Goal: Task Accomplishment & Management: Manage account settings

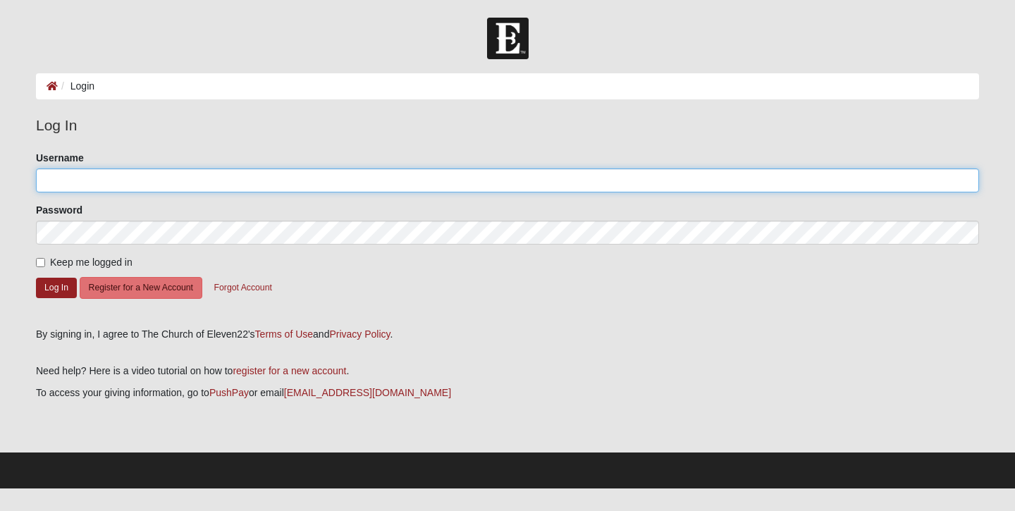
click at [107, 175] on input "Username" at bounding box center [507, 180] width 943 height 24
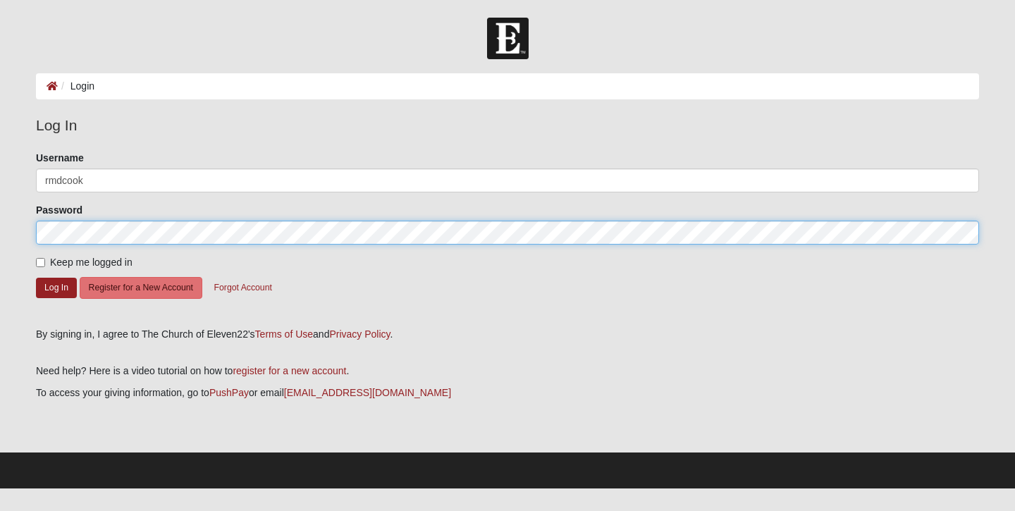
click at [36, 278] on button "Log In" at bounding box center [56, 288] width 41 height 20
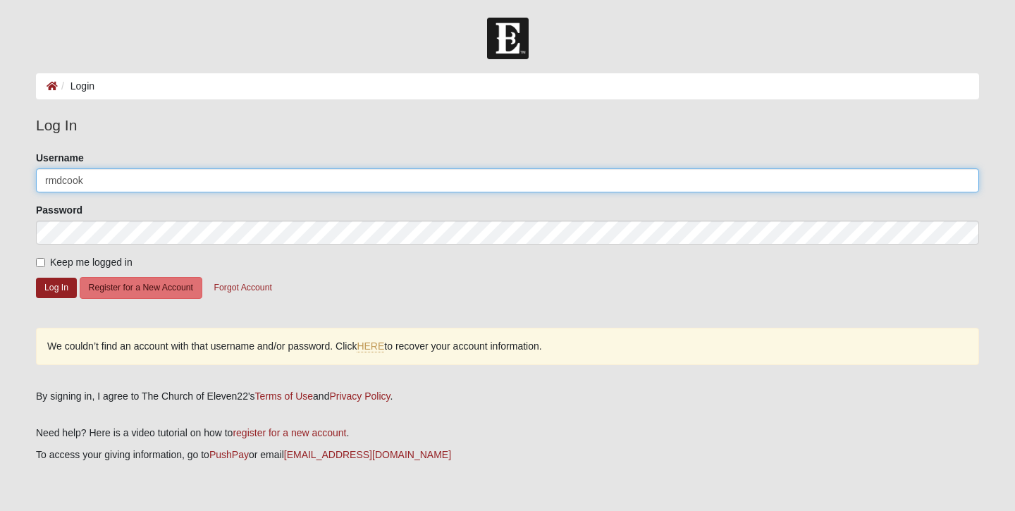
click at [111, 184] on input "rmdcook" at bounding box center [507, 180] width 943 height 24
type input "rmdcookster@gmail.com"
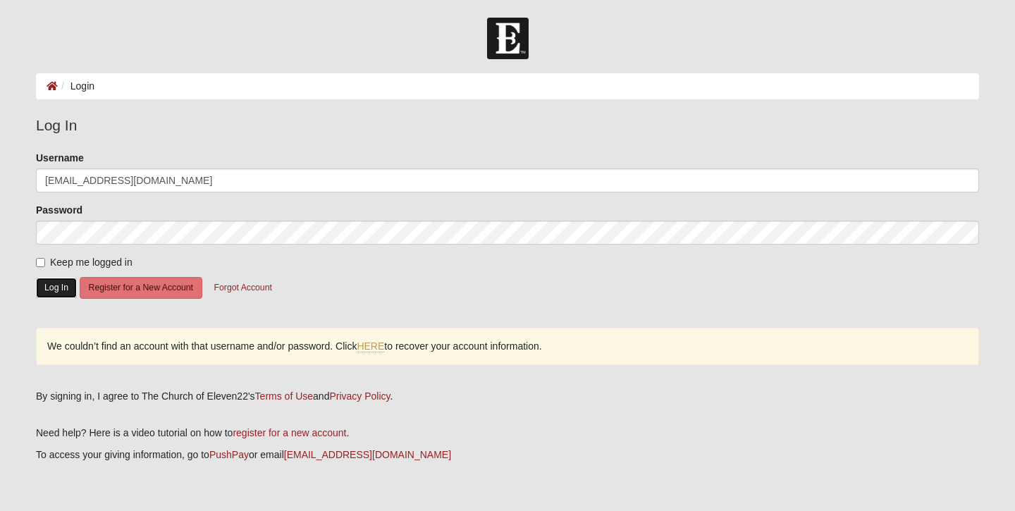
click at [51, 280] on button "Log In" at bounding box center [56, 288] width 41 height 20
click at [69, 268] on label "Keep me logged in" at bounding box center [84, 262] width 97 height 15
click at [45, 267] on input "Keep me logged in" at bounding box center [40, 262] width 9 height 9
checkbox input "true"
click at [58, 289] on button "Log In" at bounding box center [56, 288] width 41 height 20
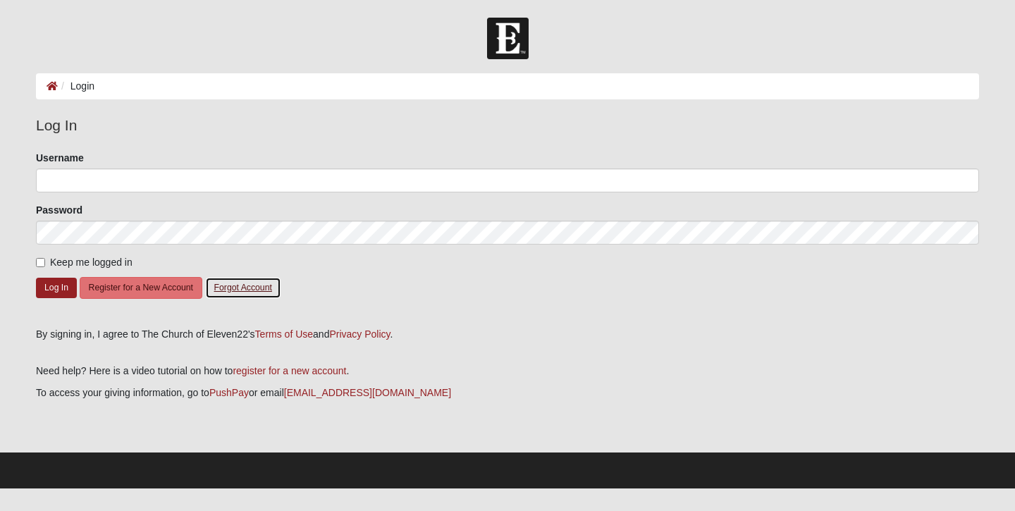
click at [228, 287] on button "Forgot Account" at bounding box center [243, 288] width 76 height 22
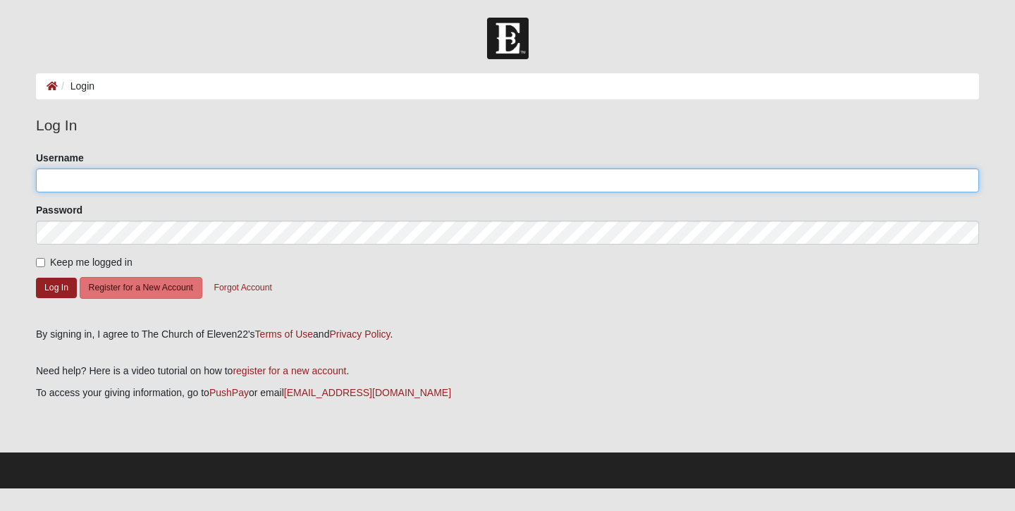
click at [144, 175] on input "Username" at bounding box center [507, 180] width 943 height 24
type input "RMDCook"
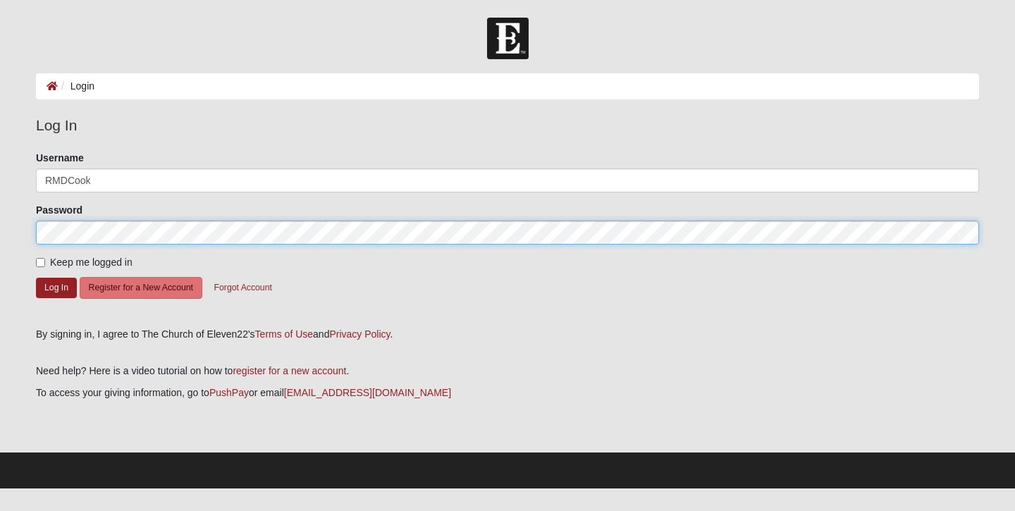
click at [36, 278] on button "Log In" at bounding box center [56, 288] width 41 height 20
